Goal: Task Accomplishment & Management: Manage account settings

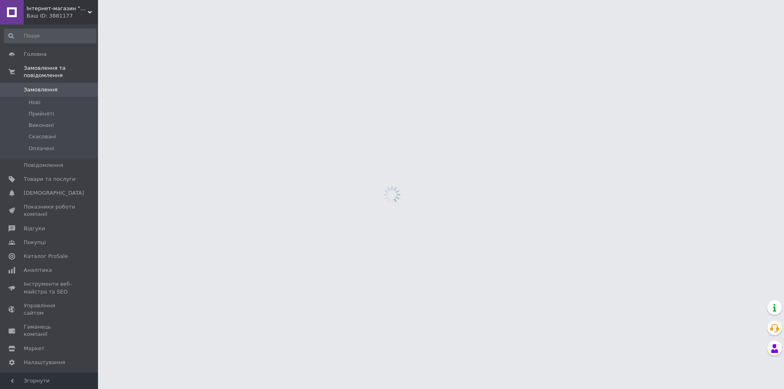
click at [29, 86] on span "Замовлення" at bounding box center [41, 89] width 34 height 7
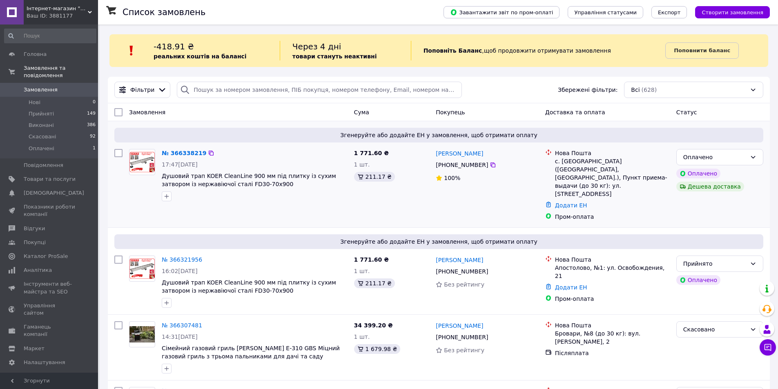
click at [649, 200] on div "Додати ЕН" at bounding box center [612, 205] width 118 height 11
click at [752, 156] on icon at bounding box center [753, 157] width 7 height 7
drag, startPoint x: 515, startPoint y: 198, endPoint x: 456, endPoint y: 198, distance: 58.8
click at [513, 199] on div "Микола Комісарчук +380 67 860 62 29 100%" at bounding box center [486, 185] width 109 height 78
click at [209, 156] on icon at bounding box center [211, 153] width 5 height 5
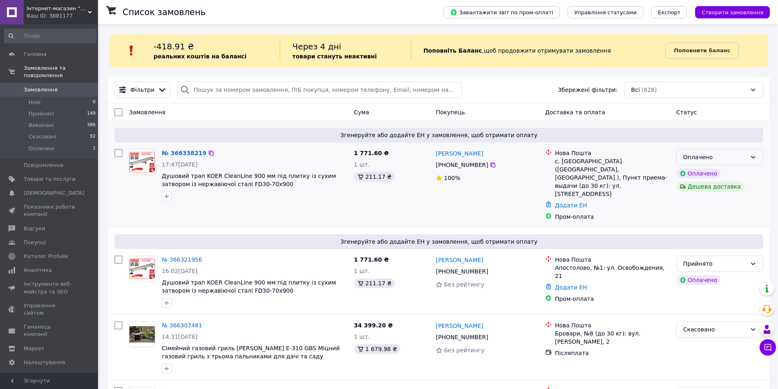
click at [745, 162] on div "Оплачено" at bounding box center [719, 157] width 87 height 16
drag, startPoint x: 720, startPoint y: 173, endPoint x: 532, endPoint y: 208, distance: 191.0
click at [716, 174] on li "Прийнято" at bounding box center [719, 175] width 86 height 15
drag, startPoint x: 458, startPoint y: 189, endPoint x: 454, endPoint y: 190, distance: 4.6
click at [458, 189] on div "Микола Комісарчук +380 67 860 62 29 100%" at bounding box center [486, 185] width 109 height 78
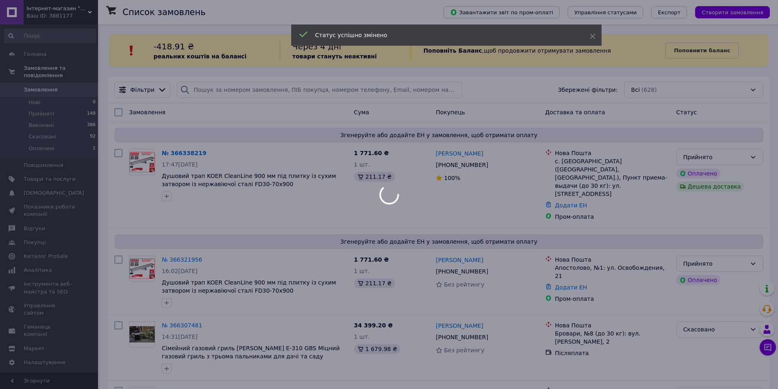
click at [412, 202] on div at bounding box center [389, 194] width 778 height 389
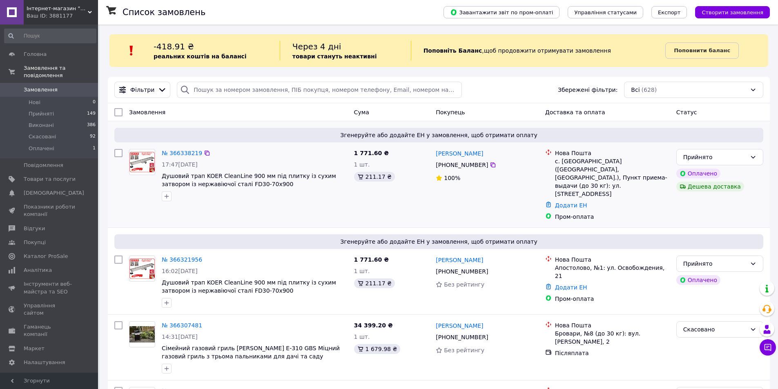
click at [481, 166] on div "+380 67 860 62 29" at bounding box center [487, 165] width 104 height 10
drag, startPoint x: 450, startPoint y: 165, endPoint x: 483, endPoint y: 165, distance: 32.7
click at [483, 165] on div "+380 67 860 62 29" at bounding box center [462, 164] width 56 height 11
copy div "67 860 62 29"
drag, startPoint x: 496, startPoint y: 153, endPoint x: 458, endPoint y: 151, distance: 38.8
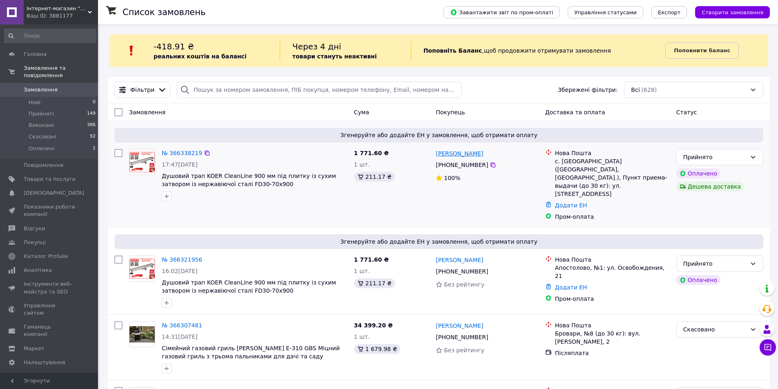
click at [458, 151] on div "Микола Комісарчук" at bounding box center [487, 153] width 104 height 10
copy link "Комісарчук"
drag, startPoint x: 434, startPoint y: 151, endPoint x: 456, endPoint y: 151, distance: 21.7
click at [456, 151] on div "Микола Комісарчук +380 67 860 62 29 100%" at bounding box center [486, 185] width 109 height 78
copy link "Микола"
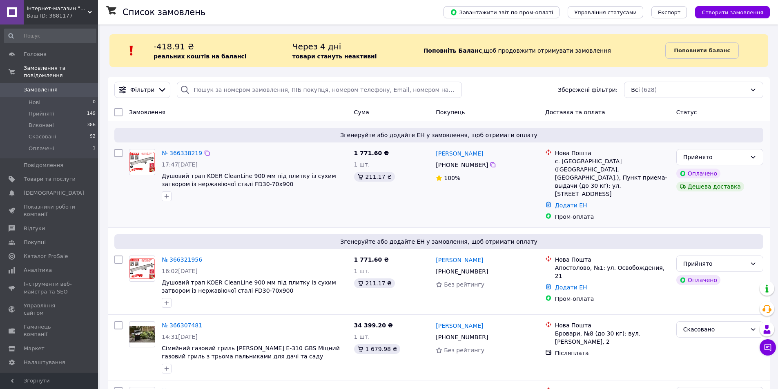
click at [571, 162] on div "с. Крилів (Рівненська обл., Рівненський р-н.), Пункт приема-выдачи (до 30 кг): …" at bounding box center [612, 177] width 115 height 41
copy div "Крилів"
